Goal: Check status: Check status

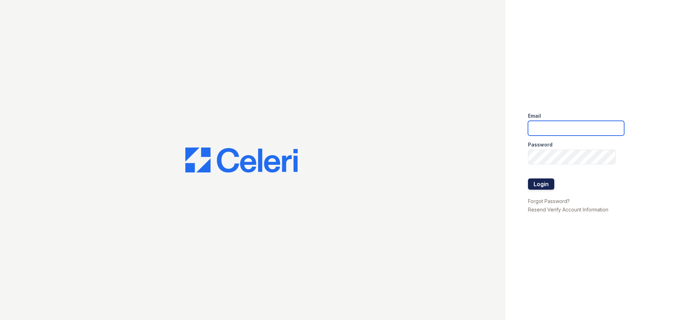
type input "[EMAIL_ADDRESS][DOMAIN_NAME]"
click at [530, 182] on button "Login" at bounding box center [541, 183] width 26 height 11
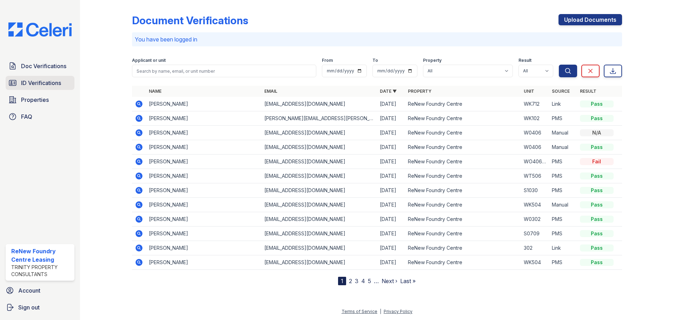
click at [46, 79] on span "ID Verifications" at bounding box center [41, 83] width 40 height 8
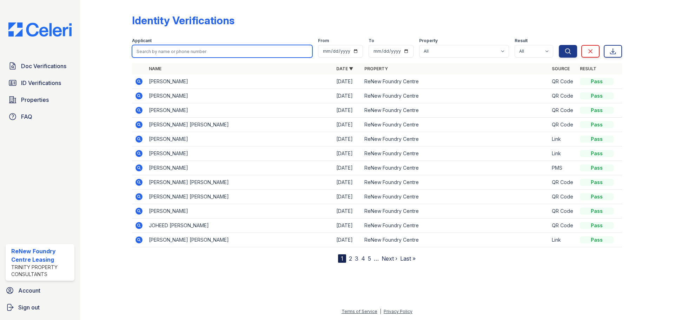
click at [183, 57] on input "search" at bounding box center [222, 51] width 180 height 13
type input "shanel"
click at [559, 45] on button "Search" at bounding box center [568, 51] width 18 height 13
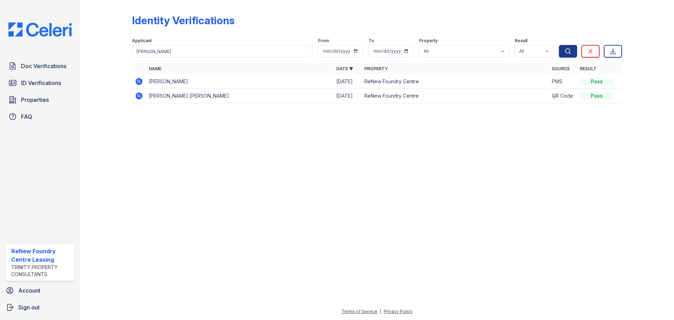
click at [137, 83] on icon at bounding box center [139, 81] width 7 height 7
click at [189, 49] on input "shanel" at bounding box center [222, 51] width 180 height 13
type input "martin"
click at [559, 45] on button "Search" at bounding box center [568, 51] width 18 height 13
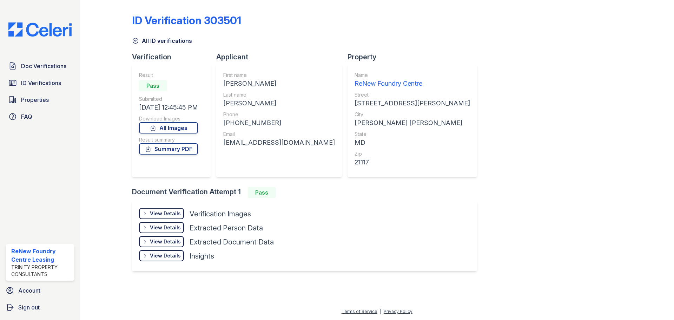
click at [160, 38] on link "All ID verifications" at bounding box center [162, 41] width 60 height 8
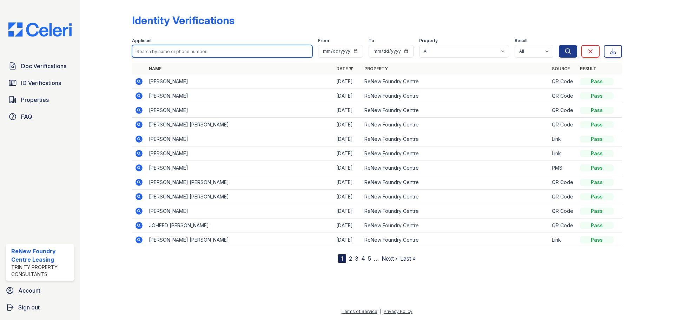
click at [180, 53] on input "search" at bounding box center [222, 51] width 180 height 13
type input "martin"
click at [559, 45] on button "Search" at bounding box center [568, 51] width 18 height 13
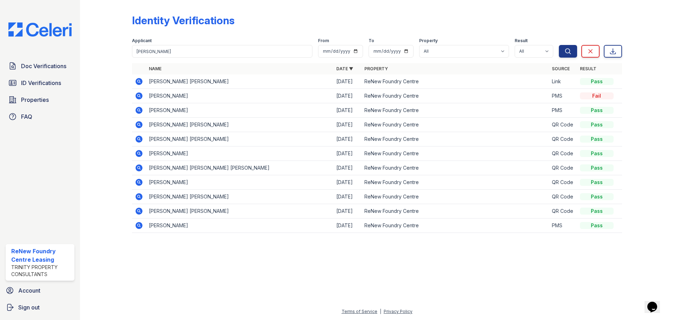
click at [142, 95] on icon at bounding box center [139, 95] width 7 height 7
